Goal: Task Accomplishment & Management: Complete application form

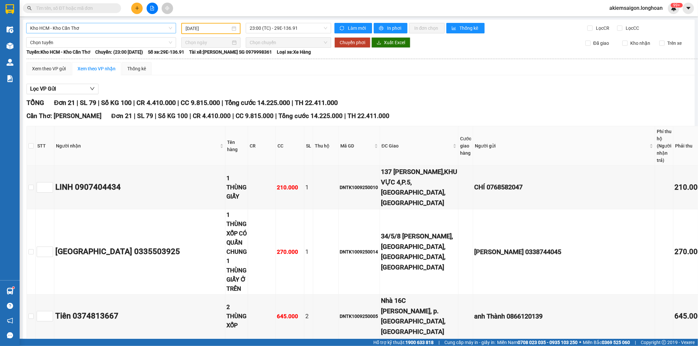
click at [70, 27] on span "Kho HCM - Kho Cần Thơ" at bounding box center [101, 28] width 142 height 10
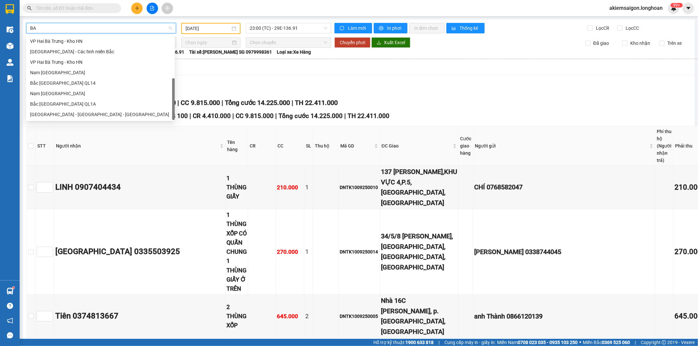
scroll to position [10, 0]
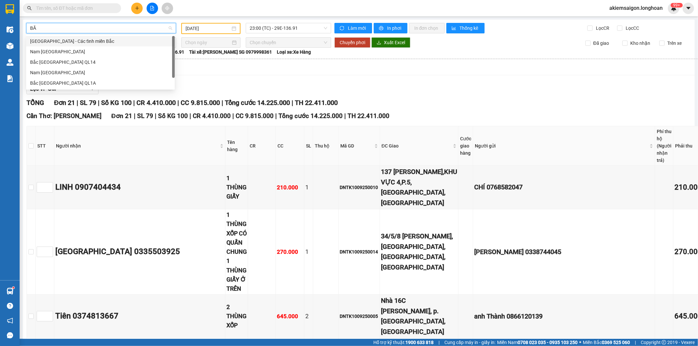
type input "BẮC"
click at [95, 82] on div "Bắc [GEOGRAPHIC_DATA] QL1A" at bounding box center [100, 82] width 141 height 7
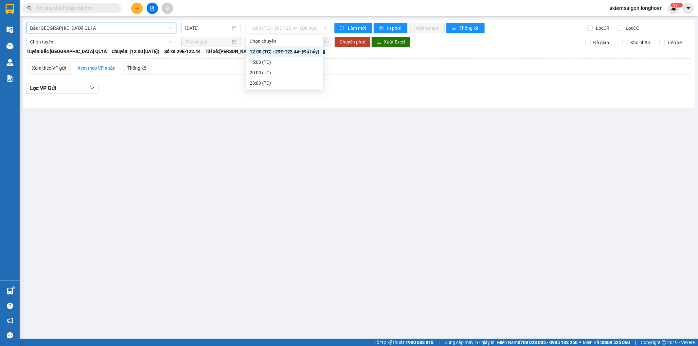
click at [281, 29] on span "12:00 (TC) - 29E-122.44 - (Đã hủy)" at bounding box center [288, 28] width 77 height 10
click at [204, 27] on input "[DATE]" at bounding box center [207, 28] width 45 height 7
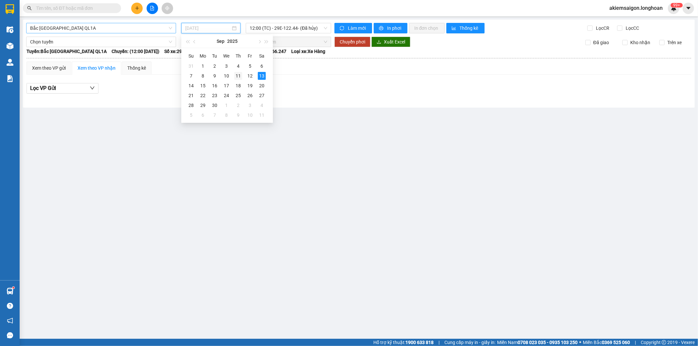
click at [239, 75] on div "11" at bounding box center [238, 76] width 8 height 8
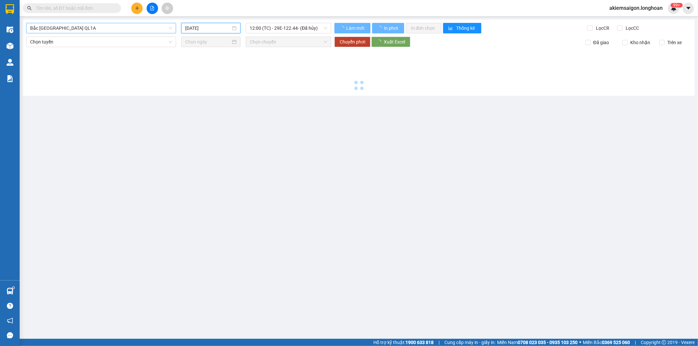
type input "[DATE]"
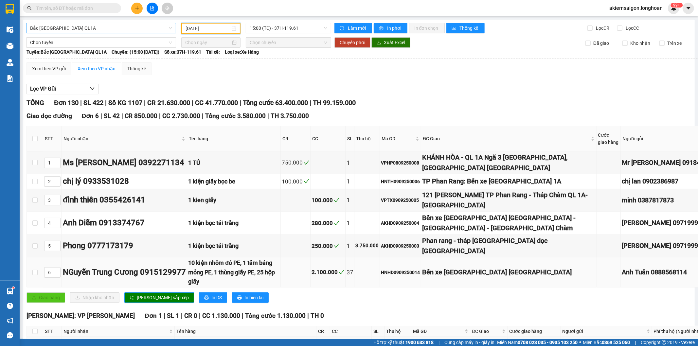
scroll to position [60, 0]
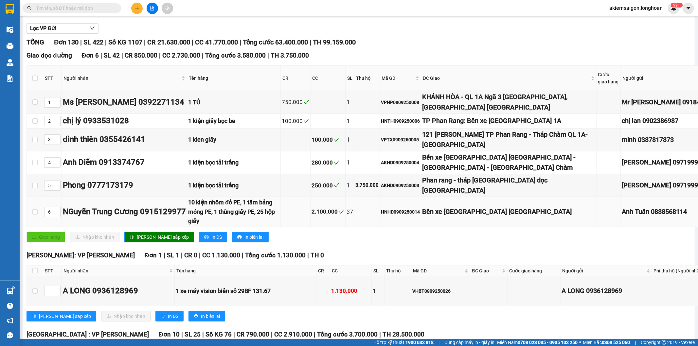
click at [414, 213] on div "HNHD0909250014" at bounding box center [400, 211] width 39 height 7
copy div "HNHD0909250014"
click at [420, 213] on div "HNHD0909250014" at bounding box center [400, 211] width 39 height 7
click at [95, 8] on input "text" at bounding box center [74, 8] width 77 height 7
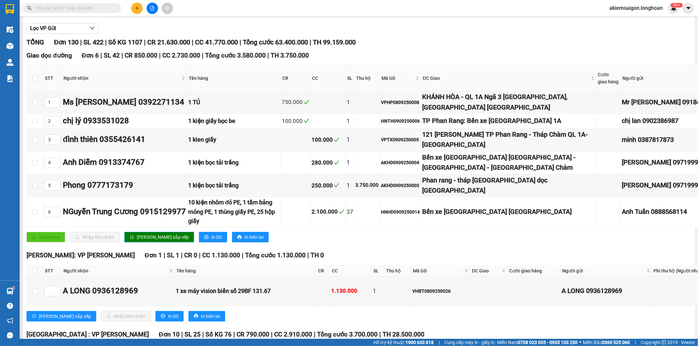
paste input "HNHD0909250014"
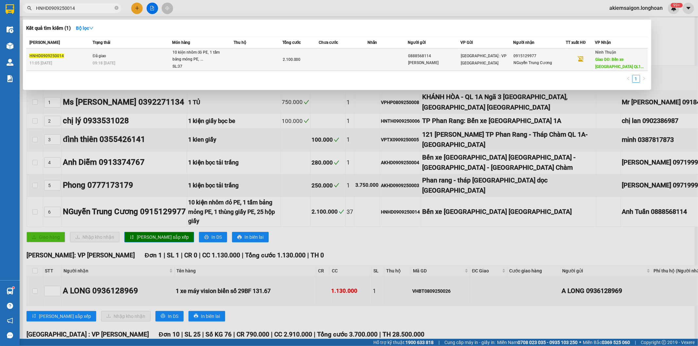
type input "HNHD0909250014"
click at [131, 60] on div "09:18 [DATE]" at bounding box center [132, 63] width 79 height 7
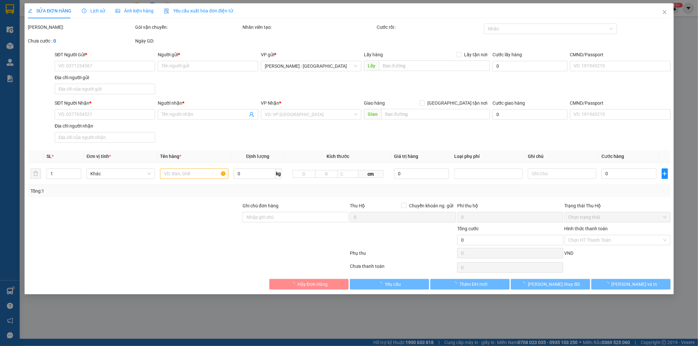
type input "0888568114"
type input "[PERSON_NAME]"
type input "0915129977"
type input "NGuyễn Trung Cương"
type input "Bến xe [GEOGRAPHIC_DATA] [GEOGRAPHIC_DATA]"
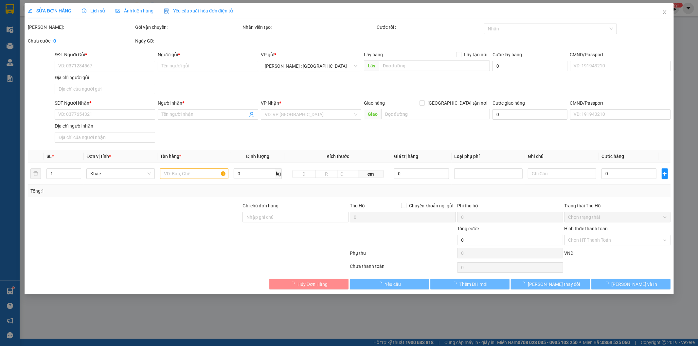
type input "2.100.000"
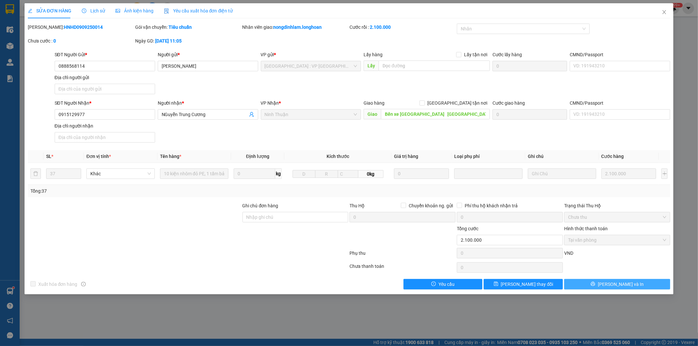
click at [611, 283] on button "[PERSON_NAME] và In" at bounding box center [617, 284] width 106 height 10
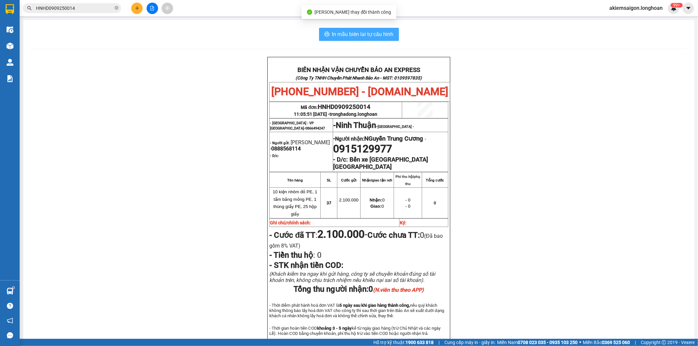
click at [350, 34] on span "In mẫu biên lai tự cấu hình" at bounding box center [362, 34] width 61 height 8
